Goal: Find specific page/section: Find specific page/section

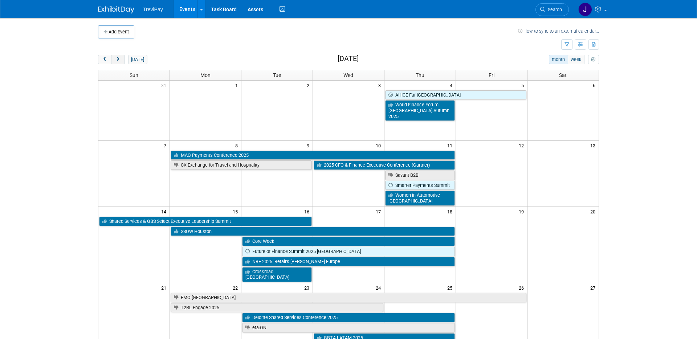
click at [120, 60] on button "next" at bounding box center [117, 59] width 13 height 9
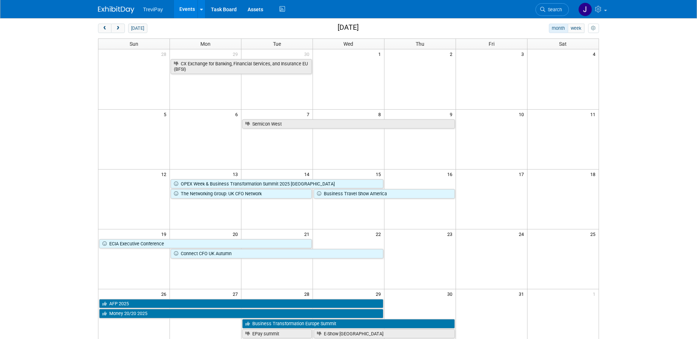
scroll to position [28, 0]
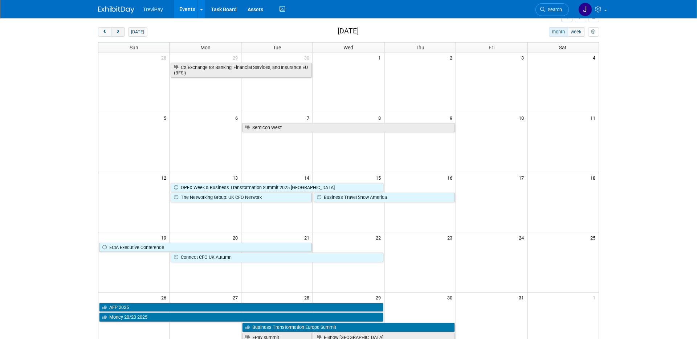
click at [123, 30] on button "next" at bounding box center [117, 31] width 13 height 9
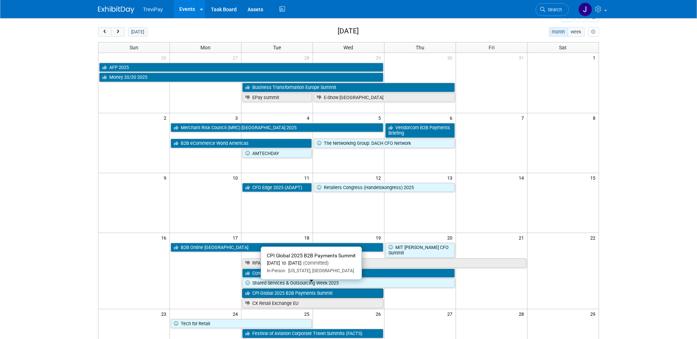
click at [278, 288] on link "CPI Global 2025 B2B Payments Summit" at bounding box center [312, 292] width 141 height 9
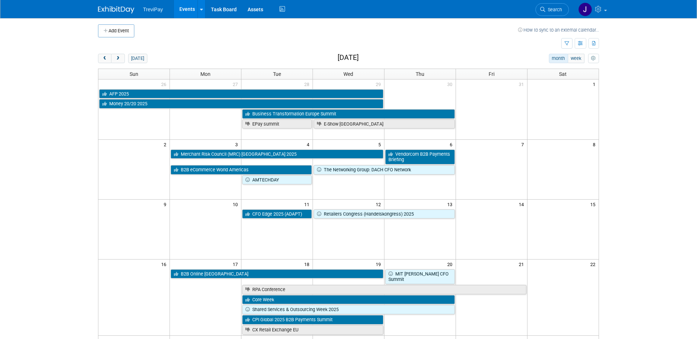
scroll to position [0, 0]
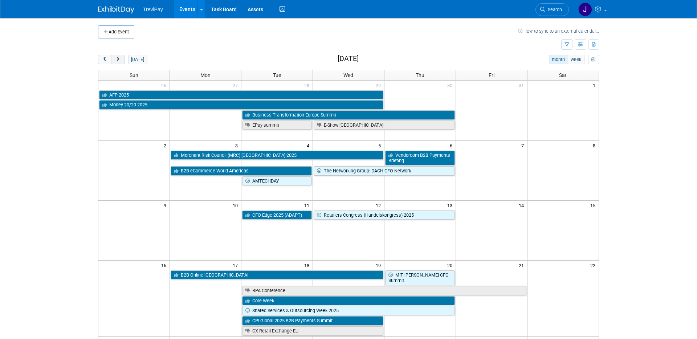
click at [122, 62] on button "next" at bounding box center [117, 59] width 13 height 9
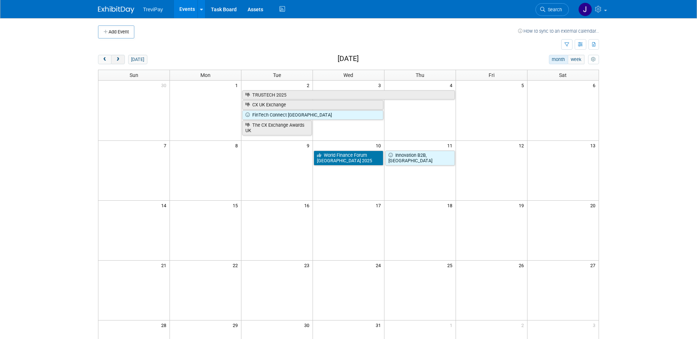
click at [121, 62] on button "next" at bounding box center [117, 59] width 13 height 9
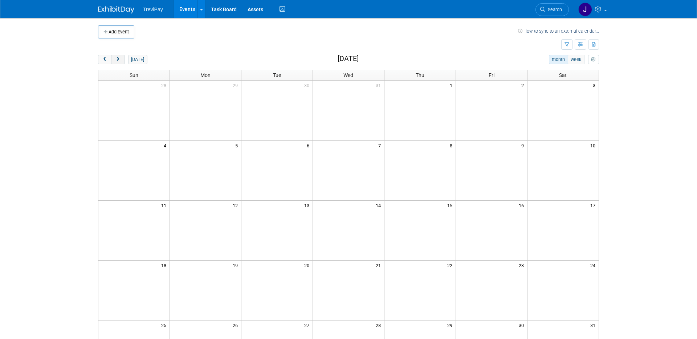
click at [121, 62] on button "next" at bounding box center [117, 59] width 13 height 9
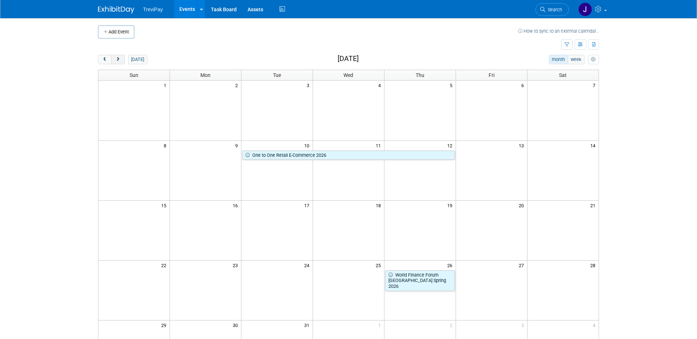
click at [121, 62] on button "next" at bounding box center [117, 59] width 13 height 9
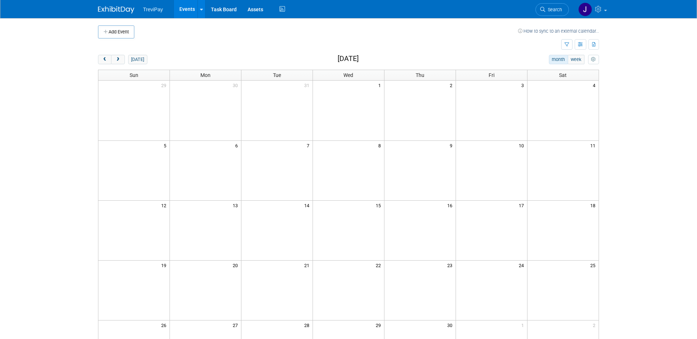
click at [124, 60] on div "[DATE]" at bounding box center [122, 59] width 49 height 9
click at [121, 60] on button "next" at bounding box center [117, 59] width 13 height 9
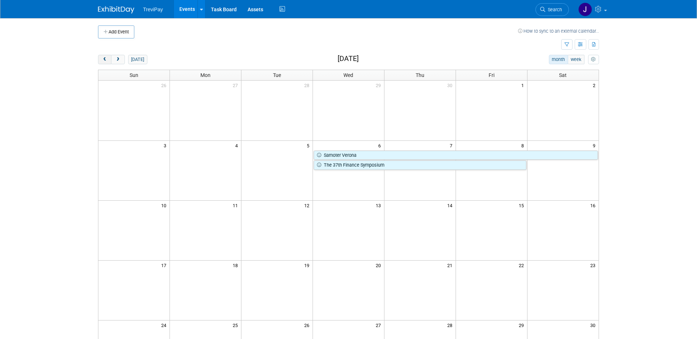
click at [104, 60] on span "prev" at bounding box center [104, 59] width 5 height 5
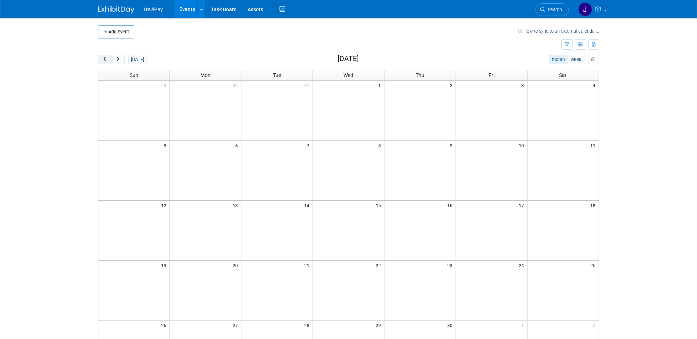
click at [104, 60] on span "prev" at bounding box center [104, 59] width 5 height 5
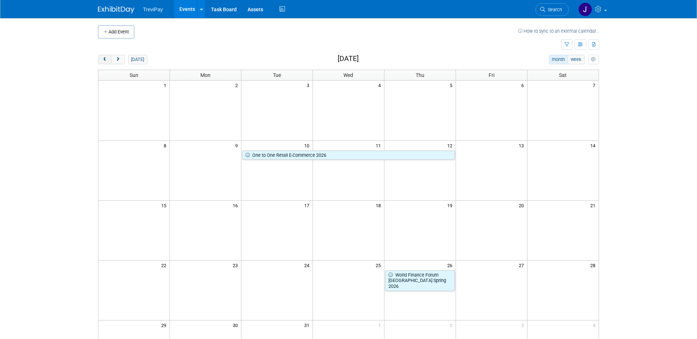
click at [104, 60] on span "prev" at bounding box center [104, 59] width 5 height 5
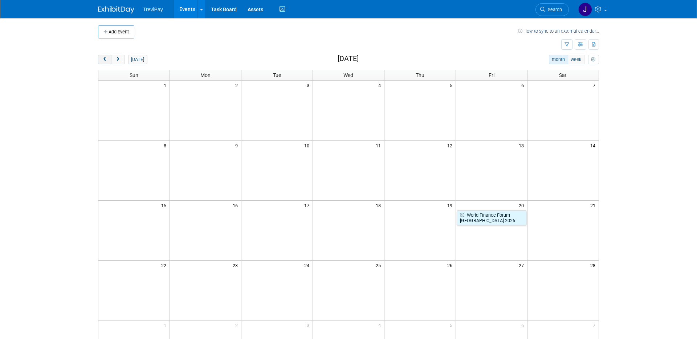
click at [104, 60] on span "prev" at bounding box center [104, 59] width 5 height 5
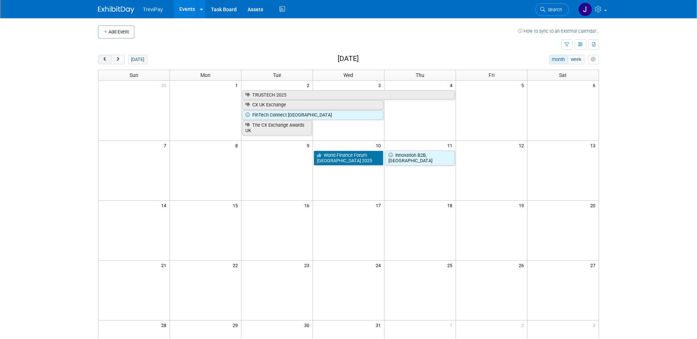
click at [104, 60] on span "prev" at bounding box center [104, 59] width 5 height 5
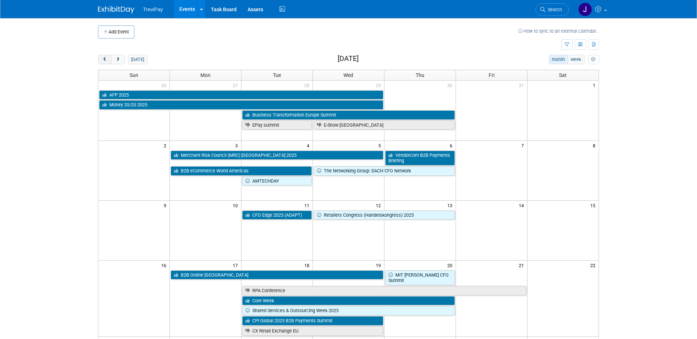
click at [104, 60] on span "prev" at bounding box center [104, 59] width 5 height 5
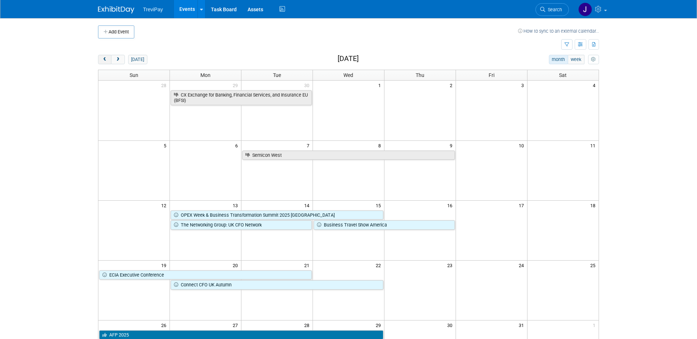
click at [104, 60] on span "prev" at bounding box center [104, 59] width 5 height 5
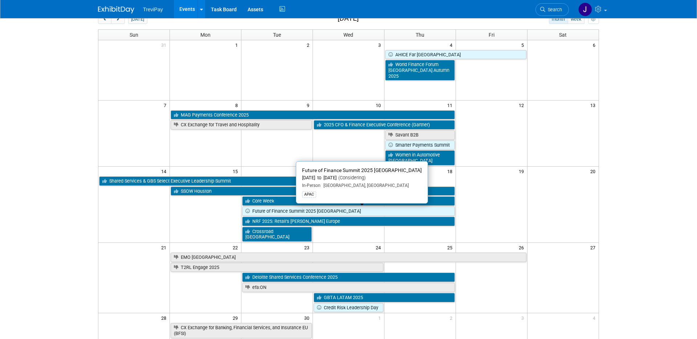
scroll to position [9, 0]
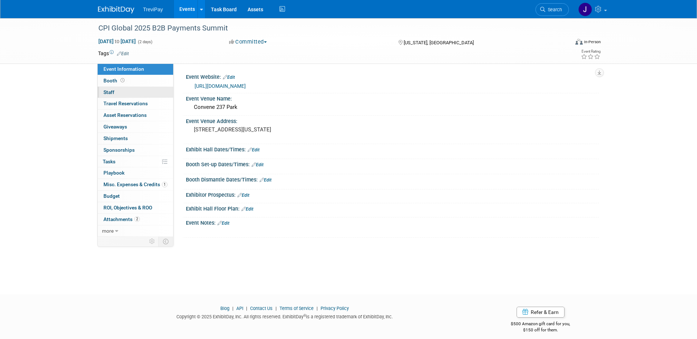
click at [122, 91] on link "0 Staff 0" at bounding box center [135, 92] width 75 height 11
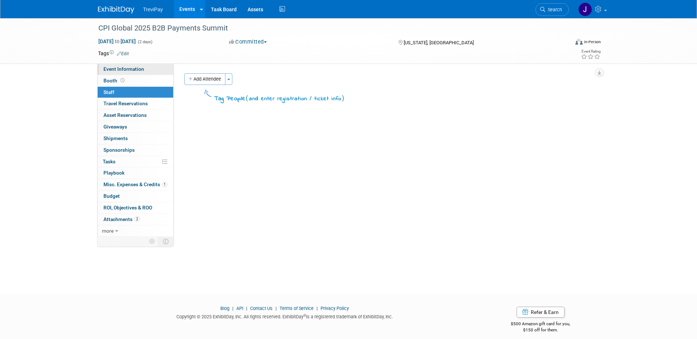
click at [117, 69] on span "Event Information" at bounding box center [123, 69] width 41 height 6
